Goal: Task Accomplishment & Management: Use online tool/utility

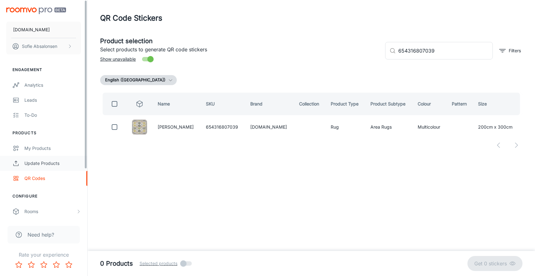
click at [68, 168] on link "Update Products" at bounding box center [43, 163] width 87 height 15
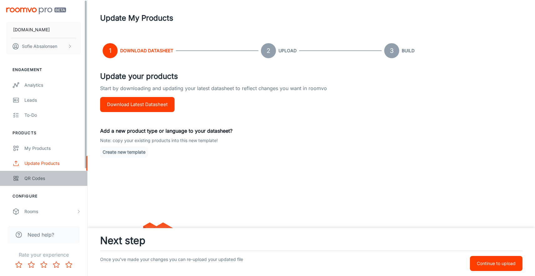
click at [67, 177] on div "QR Codes" at bounding box center [52, 178] width 57 height 7
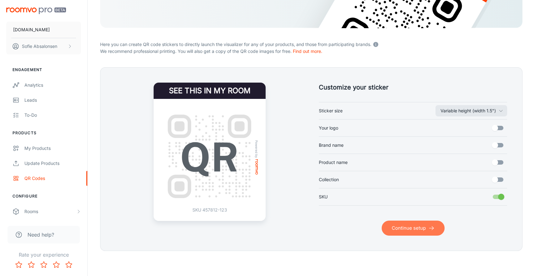
click at [412, 226] on button "Continue setup" at bounding box center [413, 228] width 63 height 15
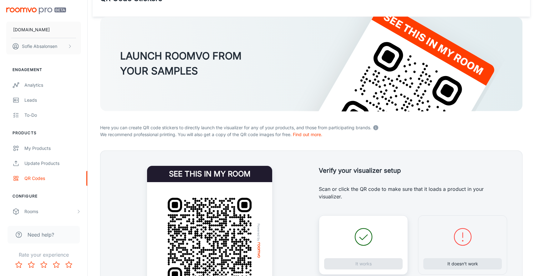
scroll to position [19, 0]
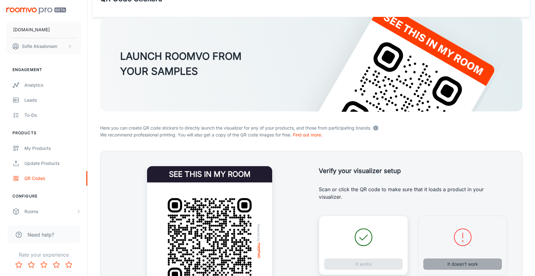
click at [453, 266] on button "It doesn’t work" at bounding box center [462, 264] width 79 height 11
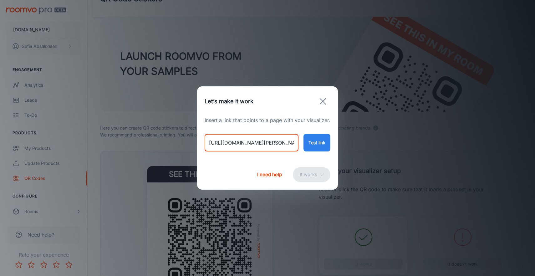
drag, startPoint x: 209, startPoint y: 144, endPoint x: 361, endPoint y: 154, distance: 152.1
click at [361, 154] on div "Let’s make it work Insert a link that points to a page with your visualizer. [U…" at bounding box center [267, 138] width 535 height 276
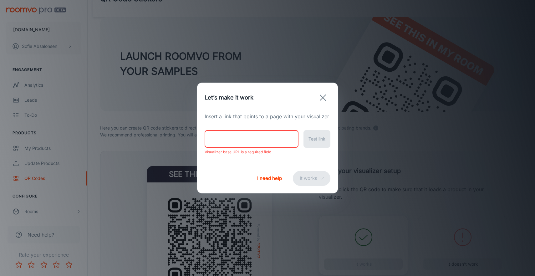
paste input "[URL][DOMAIN_NAME][PERSON_NAME]"
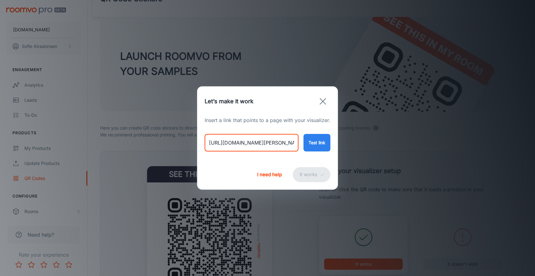
type input "[URL][DOMAIN_NAME][PERSON_NAME]"
click at [317, 144] on button "Test link" at bounding box center [317, 143] width 27 height 18
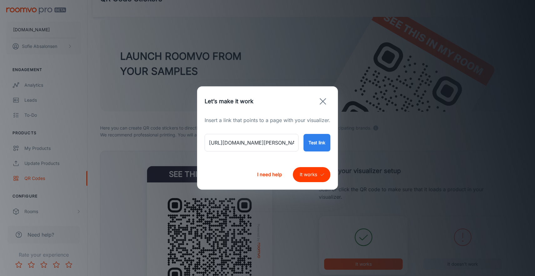
click at [316, 178] on button "It works" at bounding box center [312, 174] width 38 height 15
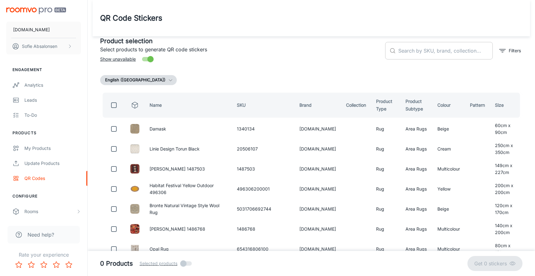
scroll to position [0, 0]
click at [414, 57] on input "text" at bounding box center [445, 51] width 95 height 18
paste input "654316807350"
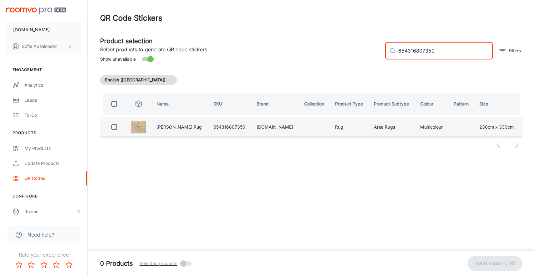
type input "654316807350"
click at [115, 125] on input "checkbox" at bounding box center [114, 127] width 13 height 13
checkbox input "true"
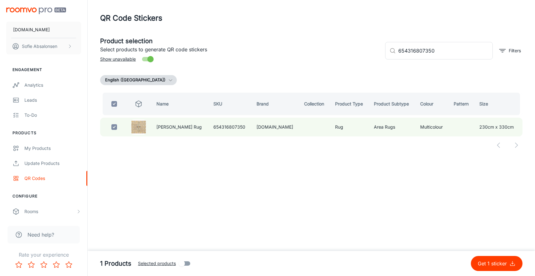
click at [495, 269] on button "Get 1 sticker" at bounding box center [497, 263] width 52 height 15
checkbox input "false"
